Goal: Use online tool/utility: Use online tool/utility

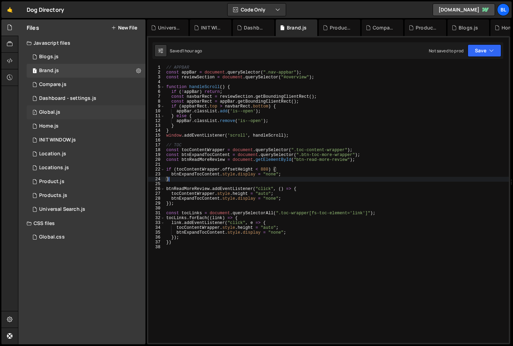
click at [75, 113] on div "1 Global.js 0" at bounding box center [86, 112] width 119 height 14
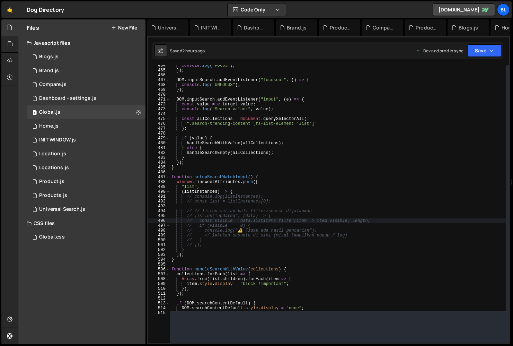
click at [229, 186] on div "console . log ( "FOCUS" ) ; }) ; DOM . inputSearch . addEventListener ( "focuso…" at bounding box center [338, 187] width 336 height 248
type textarea ""list","
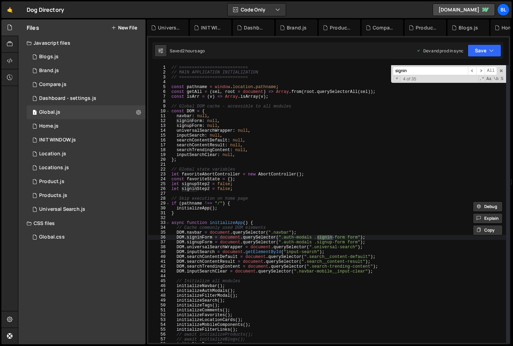
scroll to position [269, 0]
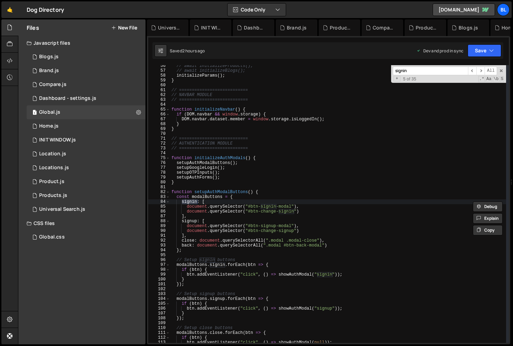
type input "signin"
click at [210, 196] on div "// await initializeProducts(); // await initializeBlogs(); initializeParams ( )…" at bounding box center [338, 206] width 336 height 287
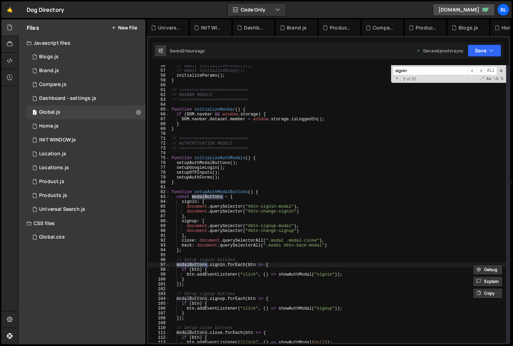
click at [211, 285] on div "// await initializeProducts(); // await initializeBlogs(); initializeParams ( )…" at bounding box center [338, 206] width 336 height 287
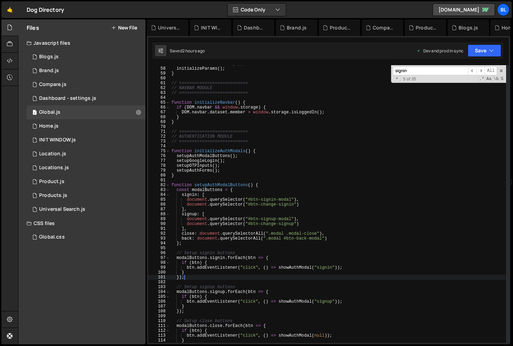
scroll to position [276, 0]
click at [184, 233] on div "// await initializeBlogs(); initializeParams ( ) ; } // =======================…" at bounding box center [338, 204] width 336 height 287
click at [187, 217] on div "// await initializeBlogs(); initializeParams ( ) ; } // =======================…" at bounding box center [338, 204] width 336 height 287
click at [303, 205] on div "// await initializeBlogs(); initializeParams ( ) ; } // =======================…" at bounding box center [338, 204] width 336 height 287
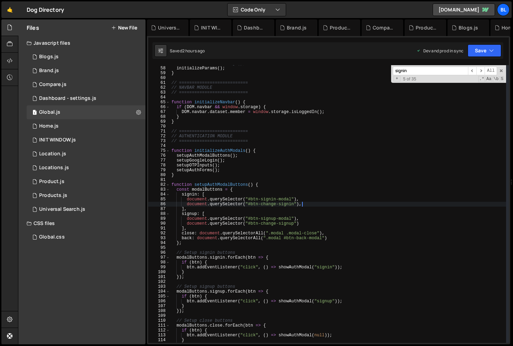
scroll to position [0, 10]
click at [290, 206] on div "// await initializeBlogs(); initializeParams ( ) ; } // =======================…" at bounding box center [338, 204] width 336 height 287
click at [315, 207] on div "// await initializeBlogs(); initializeParams ( ) ; } // =======================…" at bounding box center [338, 204] width 336 height 287
click at [308, 204] on div "// await initializeBlogs(); initializeParams ( ) ; } // =======================…" at bounding box center [338, 204] width 336 height 287
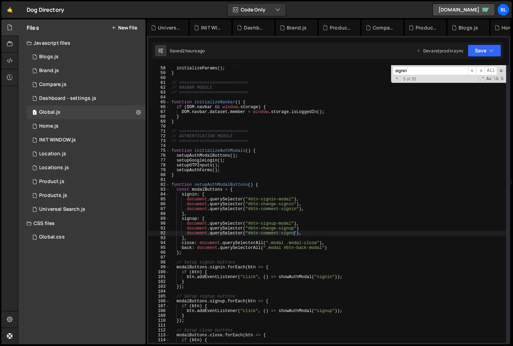
scroll to position [0, 10]
click at [288, 209] on div "// await initializeBlogs(); initializeParams ( ) ; } // =======================…" at bounding box center [338, 204] width 336 height 287
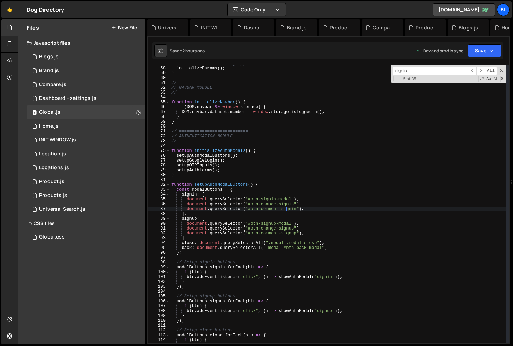
click at [288, 209] on div "// await initializeBlogs(); initializeParams ( ) ; } // =======================…" at bounding box center [338, 204] width 336 height 287
click at [268, 218] on div "// await initializeBlogs(); initializeParams ( ) ; } // =======================…" at bounding box center [338, 204] width 336 height 287
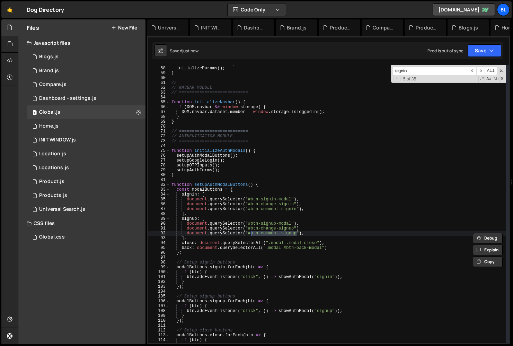
drag, startPoint x: 297, startPoint y: 233, endPoint x: 251, endPoint y: 233, distance: 46.1
click at [0, 0] on div "Hold on a sec... Are you certain you wish to leave this page? Any changes you'v…" at bounding box center [256, 173] width 513 height 346
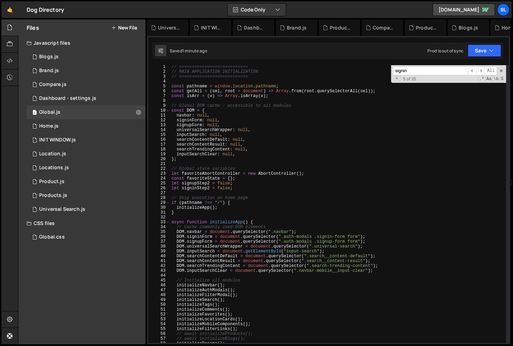
scroll to position [255, 0]
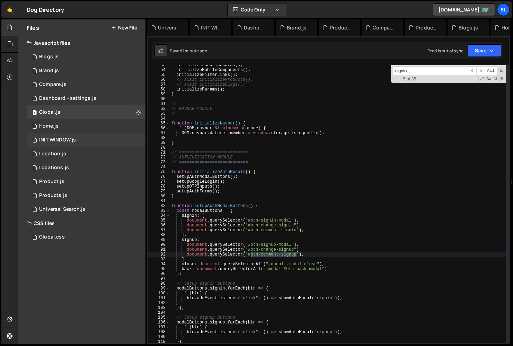
click at [81, 141] on div "0 INIT WINDOW.js 0" at bounding box center [86, 140] width 119 height 14
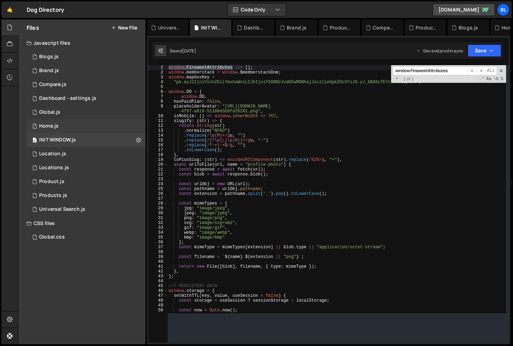
scroll to position [0, 0]
click at [81, 127] on div "1 Home.js 0" at bounding box center [86, 126] width 119 height 14
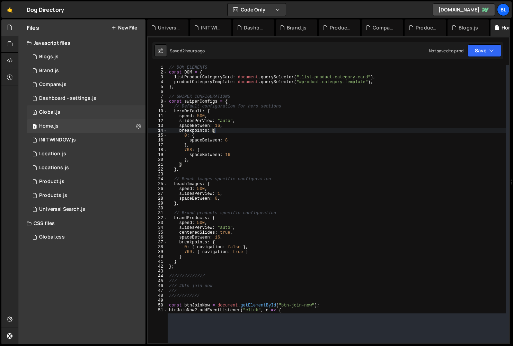
click at [52, 113] on div "Global.js" at bounding box center [49, 112] width 21 height 6
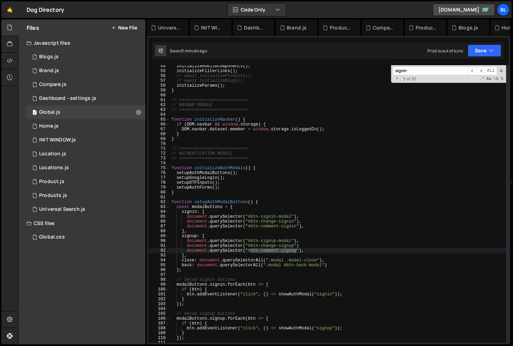
scroll to position [259, 0]
click at [307, 245] on div "initializeMobileComponents ( ) ; initializeFilterLinks ( ) ; // await initializ…" at bounding box center [338, 207] width 336 height 287
type textarea "document.querySelector("#btn-change-signup"),"
click at [89, 128] on div "1 Home.js 0" at bounding box center [86, 126] width 119 height 14
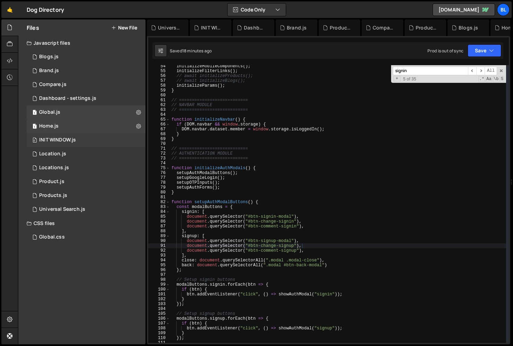
scroll to position [0, 0]
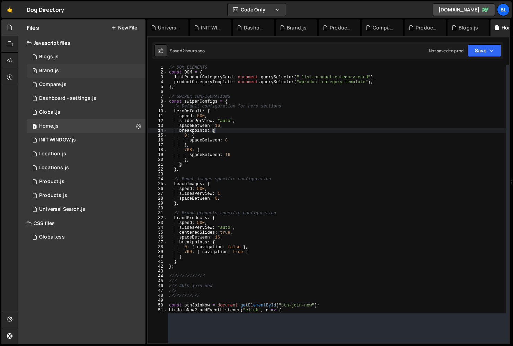
click at [73, 70] on div "1 Brand.js 0" at bounding box center [86, 71] width 119 height 14
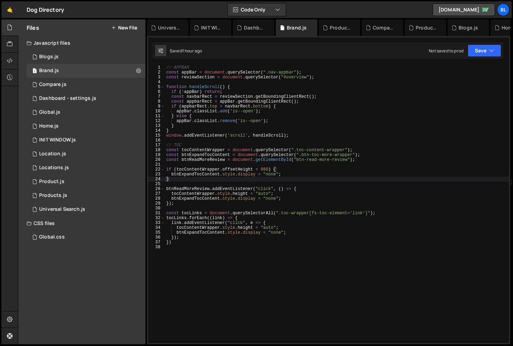
click at [250, 90] on div "// APPBAR const appBar = document . querySelector ( ".nav-appbar" ) ; const rev…" at bounding box center [337, 208] width 344 height 287
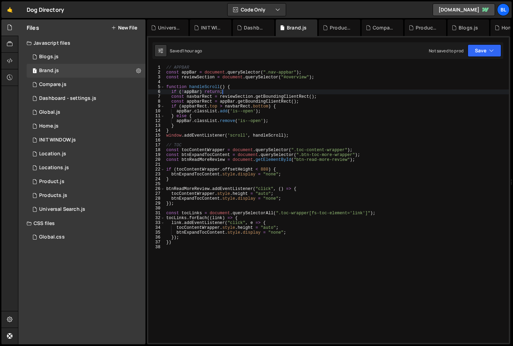
click at [292, 77] on div "// APPBAR const appBar = document . querySelector ( ".nav-appbar" ) ; const rev…" at bounding box center [337, 208] width 344 height 287
type textarea "const reviewSection = document.querySelector("#overview");"
click at [292, 77] on div "// APPBAR const appBar = document . querySelector ( ".nav-appbar" ) ; const rev…" at bounding box center [337, 208] width 344 height 287
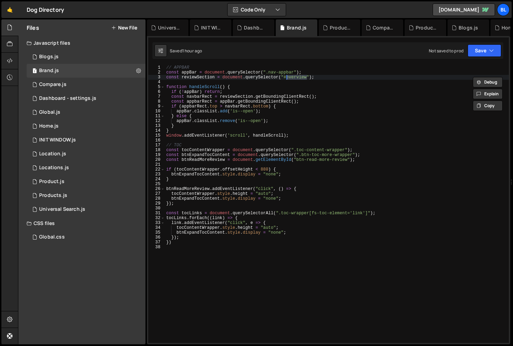
click at [265, 78] on div "// APPBAR const appBar = document . querySelector ( ".nav-appbar" ) ; const rev…" at bounding box center [337, 208] width 344 height 287
click at [204, 78] on div "// APPBAR const appBar = document . querySelector ( ".nav-appbar" ) ; const rev…" at bounding box center [337, 208] width 344 height 287
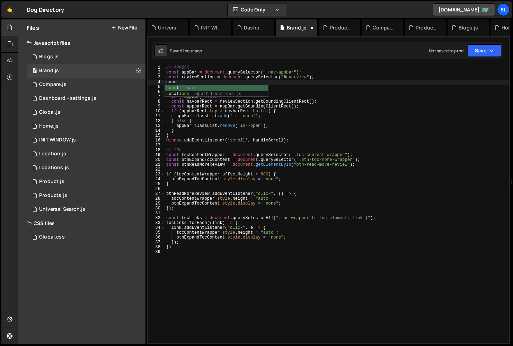
scroll to position [0, 0]
type textarea "const"
paste textarea "reviewSection)"
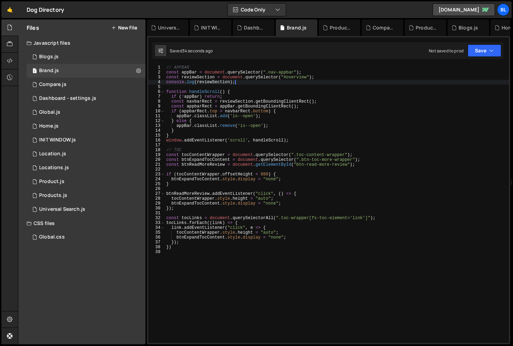
click at [268, 119] on div "// APPBAR const appBar = document . querySelector ( ".nav-appbar" ) ; const rev…" at bounding box center [337, 208] width 344 height 287
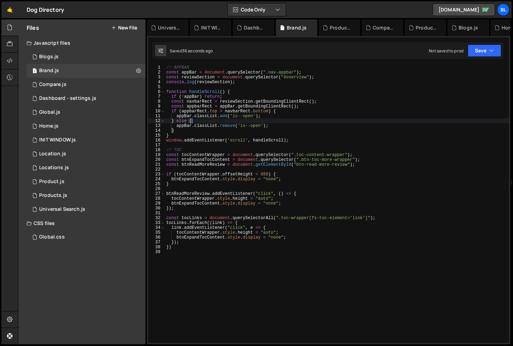
click at [243, 101] on div "// APPBAR const appBar = document . querySelector ( ".nav-appbar" ) ; const rev…" at bounding box center [337, 208] width 344 height 287
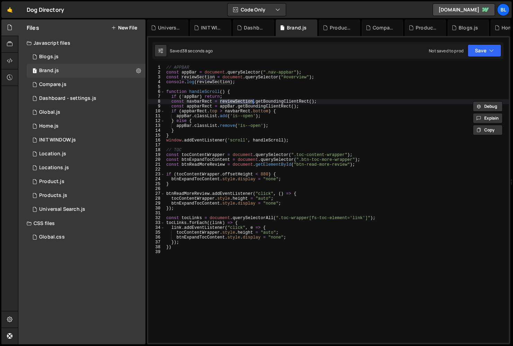
click at [195, 80] on div "// APPBAR const appBar = document . querySelector ( ".nav-appbar" ) ; const rev…" at bounding box center [337, 208] width 344 height 287
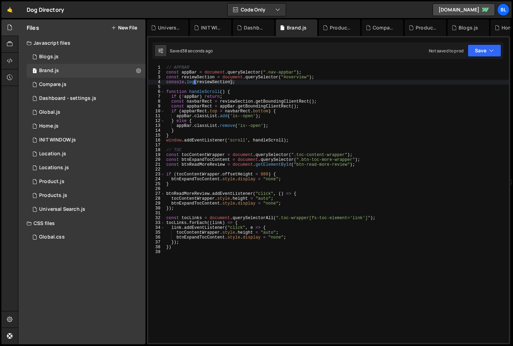
click at [195, 80] on div "// APPBAR const appBar = document . querySelector ( ".nav-appbar" ) ; const rev…" at bounding box center [337, 208] width 344 height 287
click at [210, 74] on div "// APPBAR const appBar = document . querySelector ( ".nav-appbar" ) ; const rev…" at bounding box center [337, 208] width 344 height 287
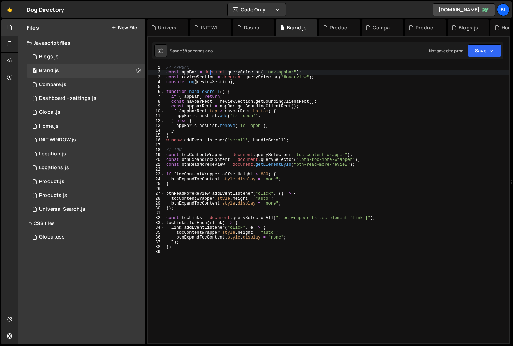
click at [210, 74] on div "// APPBAR const appBar = document . querySelector ( ".nav-appbar" ) ; const rev…" at bounding box center [337, 208] width 344 height 287
click at [204, 77] on div "// APPBAR const appBar = document . querySelector ( ".nav-appbar" ) ; const rev…" at bounding box center [337, 208] width 344 height 287
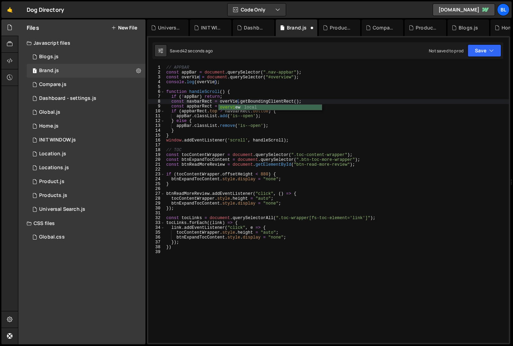
scroll to position [0, 6]
type textarea "const navbarRect = overview.getBoundingClientRect();"
click at [222, 85] on div "// APPBAR const appBar = document . querySelector ( ".nav-appbar" ) ; const ove…" at bounding box center [337, 208] width 344 height 287
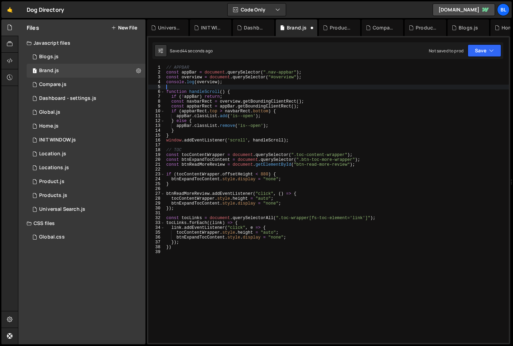
scroll to position [0, 0]
click at [201, 102] on div "// APPBAR const appBar = document . querySelector ( ".nav-appbar" ) ; const ove…" at bounding box center [337, 208] width 344 height 287
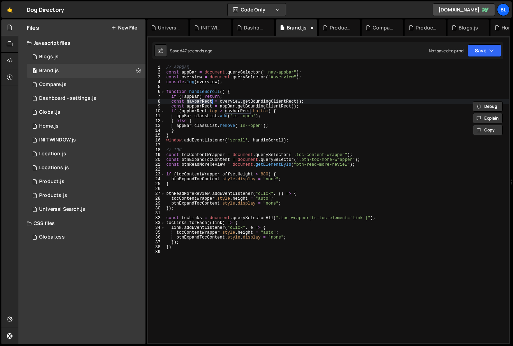
click at [224, 102] on div "// APPBAR const appBar = document . querySelector ( ".nav-appbar" ) ; const ove…" at bounding box center [337, 208] width 344 height 287
click at [199, 104] on div "// APPBAR const appBar = document . querySelector ( ".nav-appbar" ) ; const ove…" at bounding box center [337, 208] width 344 height 287
click at [206, 102] on div "// APPBAR const appBar = document . querySelector ( ".nav-appbar" ) ; const ove…" at bounding box center [337, 208] width 344 height 287
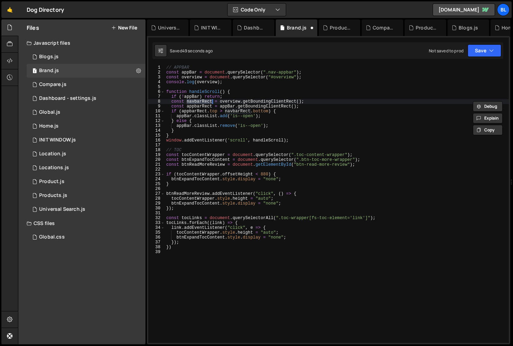
click at [226, 101] on div "// APPBAR const appBar = document . querySelector ( ".nav-appbar" ) ; const ove…" at bounding box center [337, 208] width 344 height 287
click at [194, 111] on div "// APPBAR const appBar = document . querySelector ( ".nav-appbar" ) ; const ove…" at bounding box center [337, 208] width 344 height 287
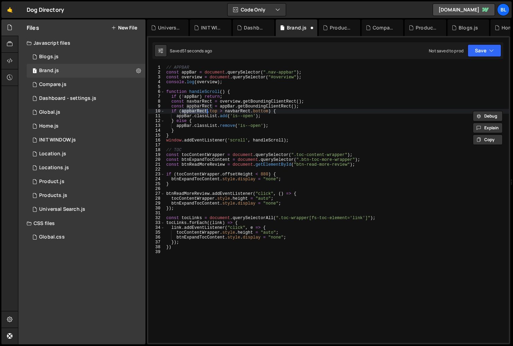
click at [233, 109] on div "// APPBAR const appBar = document . querySelector ( ".nav-appbar" ) ; const ove…" at bounding box center [337, 208] width 344 height 287
click at [251, 112] on div "// APPBAR const appBar = document . querySelector ( ".nav-appbar" ) ; const ove…" at bounding box center [337, 208] width 344 height 287
click at [263, 112] on div "// APPBAR const appBar = document . querySelector ( ".nav-appbar" ) ; const ove…" at bounding box center [337, 208] width 344 height 287
click at [260, 112] on div "// APPBAR const appBar = document . querySelector ( ".nav-appbar" ) ; const ove…" at bounding box center [337, 208] width 344 height 287
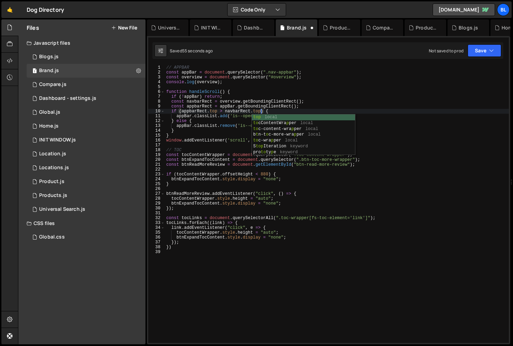
click at [226, 116] on div "// APPBAR const appBar = document . querySelector ( ".nav-appbar" ) ; const ove…" at bounding box center [337, 208] width 344 height 287
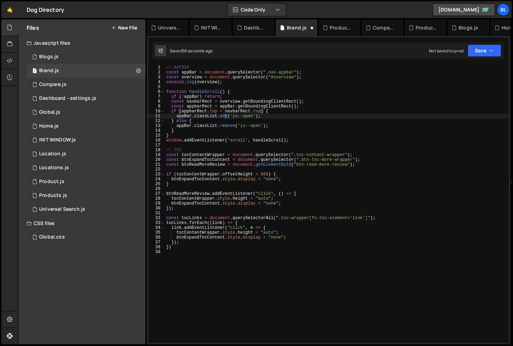
scroll to position [0, 7]
click at [196, 101] on div "// APPBAR const appBar = document . querySelector ( ".nav-appbar" ) ; const ove…" at bounding box center [337, 208] width 344 height 287
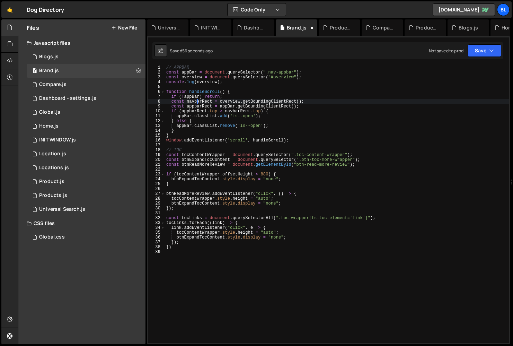
click at [196, 101] on div "// APPBAR const appBar = document . querySelector ( ".nav-appbar" ) ; const ove…" at bounding box center [337, 208] width 344 height 287
type textarea "if ([DOMAIN_NAME] > [DOMAIN_NAME]) {"
click at [197, 146] on div "// APPBAR const appBar = document . querySelector ( ".nav-appbar" ) ; const ove…" at bounding box center [337, 208] width 344 height 287
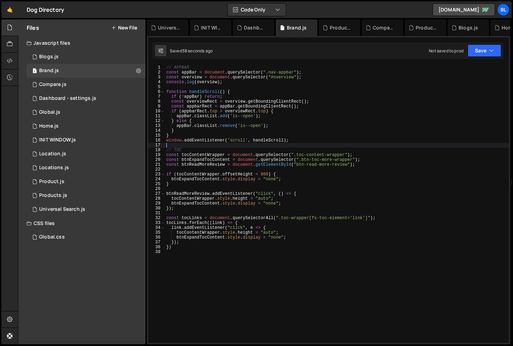
click at [216, 244] on div "// APPBAR const appBar = document . querySelector ( ".nav-appbar" ) ; const ove…" at bounding box center [337, 208] width 344 height 287
type textarea "});"
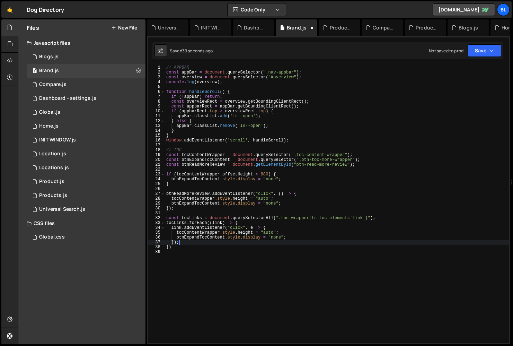
click at [201, 264] on div "// APPBAR const appBar = document . querySelector ( ".nav-appbar" ) ; const ove…" at bounding box center [337, 208] width 344 height 287
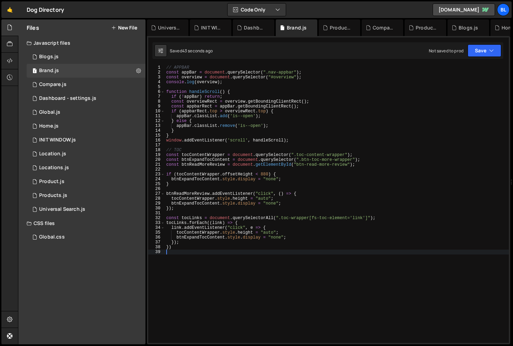
click at [201, 264] on div "// APPBAR const appBar = document . querySelector ( ".nav-appbar" ) ; const ove…" at bounding box center [337, 208] width 344 height 287
click at [208, 256] on div "// APPBAR const appBar = document . querySelector ( ".nav-appbar" ) ; const ove…" at bounding box center [337, 208] width 344 height 287
click at [220, 256] on div "// APPBAR const appBar = document . querySelector ( ".nav-appbar" ) ; const ove…" at bounding box center [337, 208] width 344 height 287
click at [209, 256] on div "// APPBAR const appBar = document . querySelector ( ".nav-appbar" ) ; const ove…" at bounding box center [337, 208] width 344 height 287
click at [207, 261] on div "// APPBAR const appBar = document . querySelector ( ".nav-appbar" ) ; const ove…" at bounding box center [337, 208] width 344 height 287
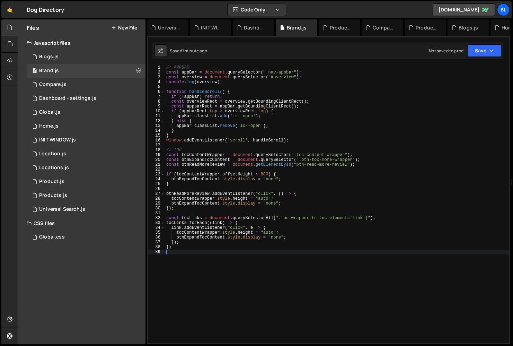
type textarea "})"
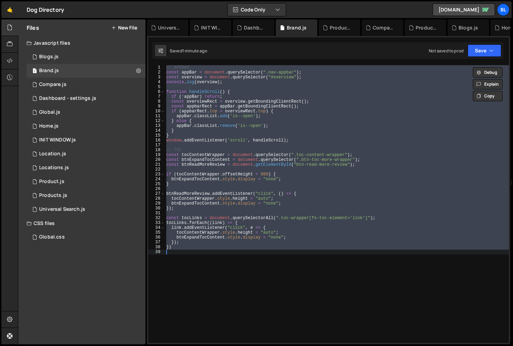
click at [210, 269] on div "// APPBAR const appBar = document . querySelector ( ".nav-appbar" ) ; const ove…" at bounding box center [337, 208] width 344 height 287
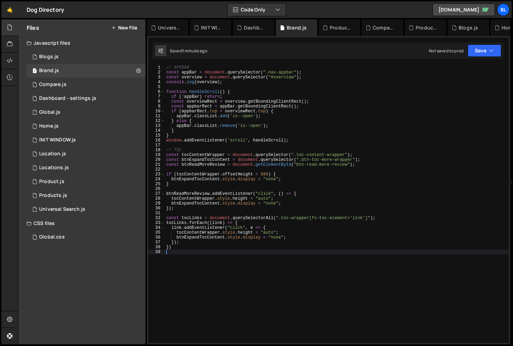
click at [237, 85] on div "// APPBAR const appBar = document . querySelector ( ".nav-appbar" ) ; const ove…" at bounding box center [337, 208] width 344 height 287
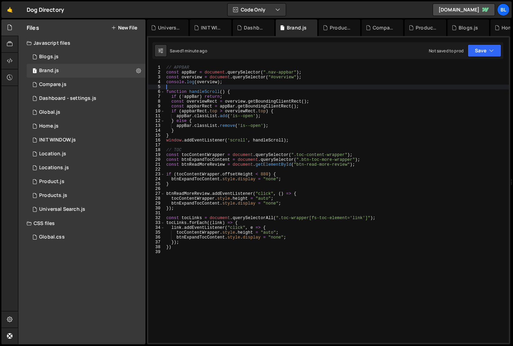
click at [261, 84] on div "// APPBAR const appBar = document . querySelector ( ".nav-appbar" ) ; const ove…" at bounding box center [337, 208] width 344 height 287
click at [305, 76] on div "// APPBAR const appBar = document . querySelector ( ".nav-appbar" ) ; const ove…" at bounding box center [337, 208] width 344 height 287
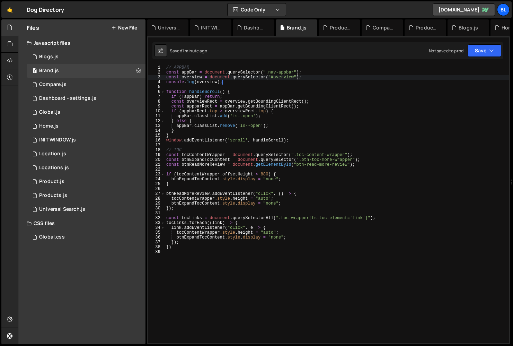
click at [294, 79] on div "// APPBAR const appBar = document . querySelector ( ".nav-appbar" ) ; const ove…" at bounding box center [337, 208] width 344 height 287
click at [308, 77] on div "// APPBAR const appBar = document . querySelector ( ".nav-appbar" ) ; const ove…" at bounding box center [337, 208] width 344 height 287
click at [301, 80] on div "// APPBAR const appBar = document . querySelector ( ".nav-appbar" ) ; const ove…" at bounding box center [337, 208] width 344 height 287
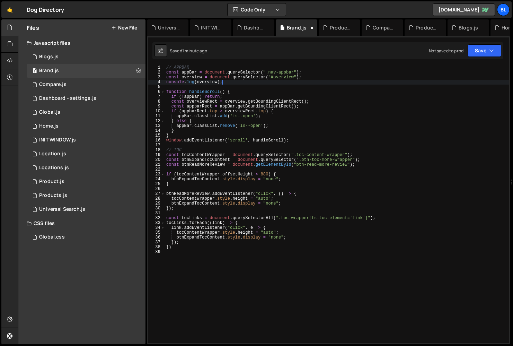
click at [307, 78] on div "// APPBAR const appBar = document . querySelector ( ".nav-appbar" ) ; const ove…" at bounding box center [337, 208] width 344 height 287
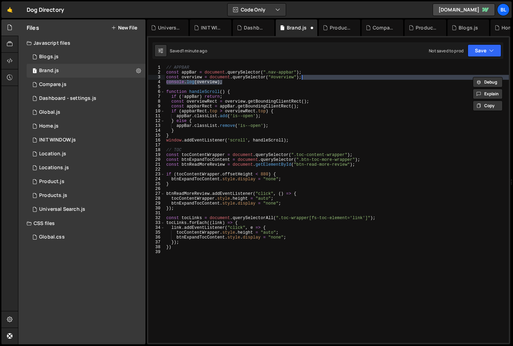
type textarea "const overview = document.querySelector("#overview");"
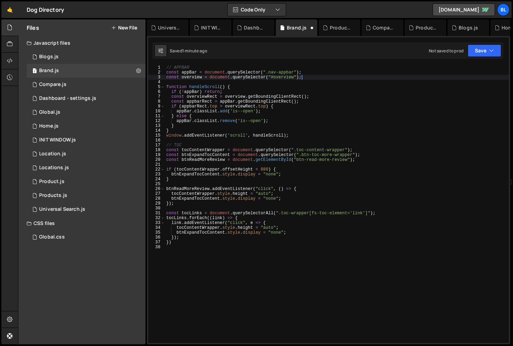
click at [280, 254] on div "// APPBAR const appBar = document . querySelector ( ".nav-appbar" ) ; const ove…" at bounding box center [337, 208] width 344 height 287
